Goal: Task Accomplishment & Management: Use online tool/utility

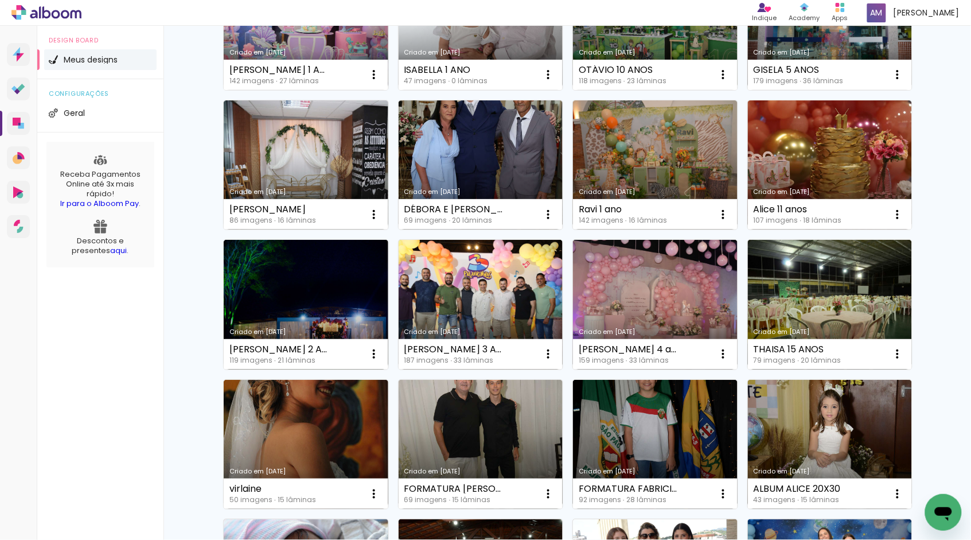
scroll to position [195, 0]
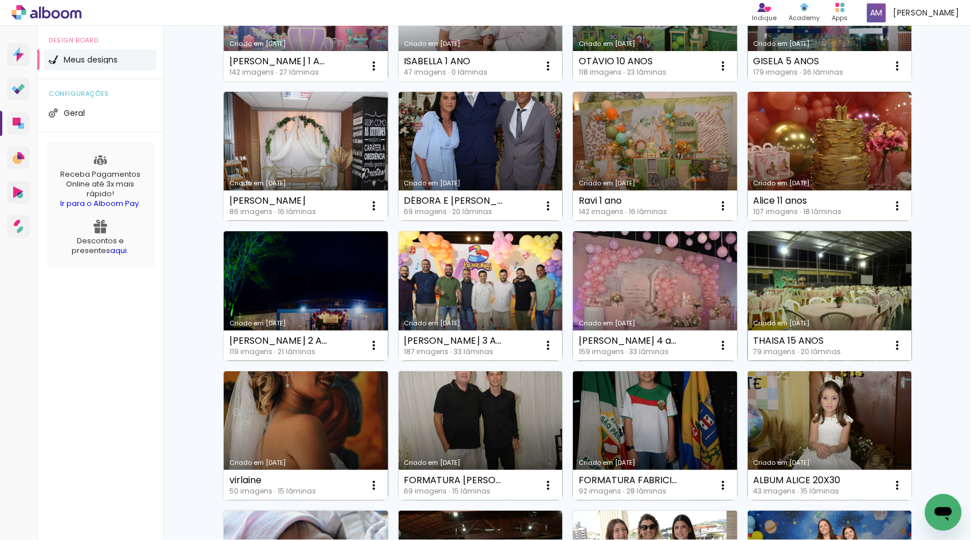
click at [821, 274] on link "Criado em [DATE]" at bounding box center [830, 296] width 165 height 130
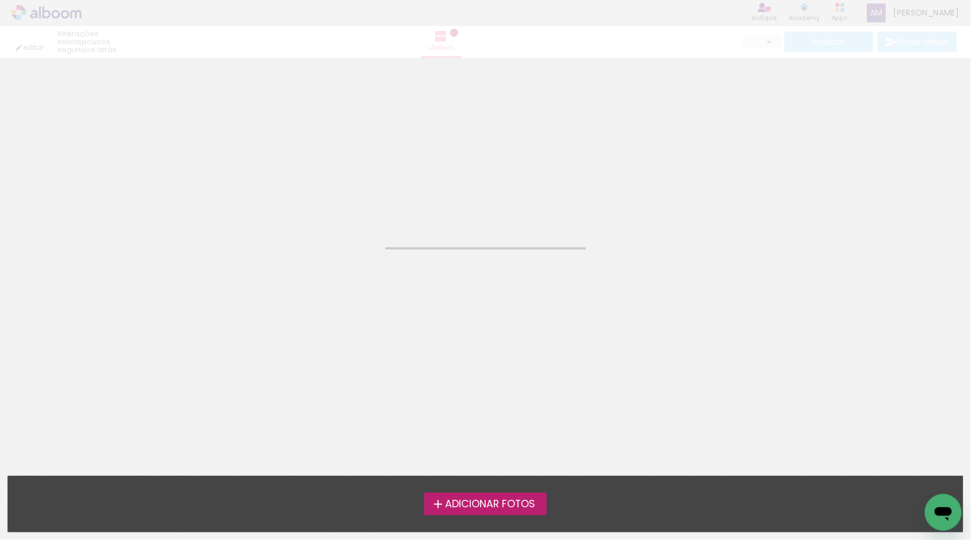
click at [821, 274] on neon-animated-pages "Confirmar Cancelar" at bounding box center [485, 299] width 971 height 482
